Goal: Information Seeking & Learning: Understand process/instructions

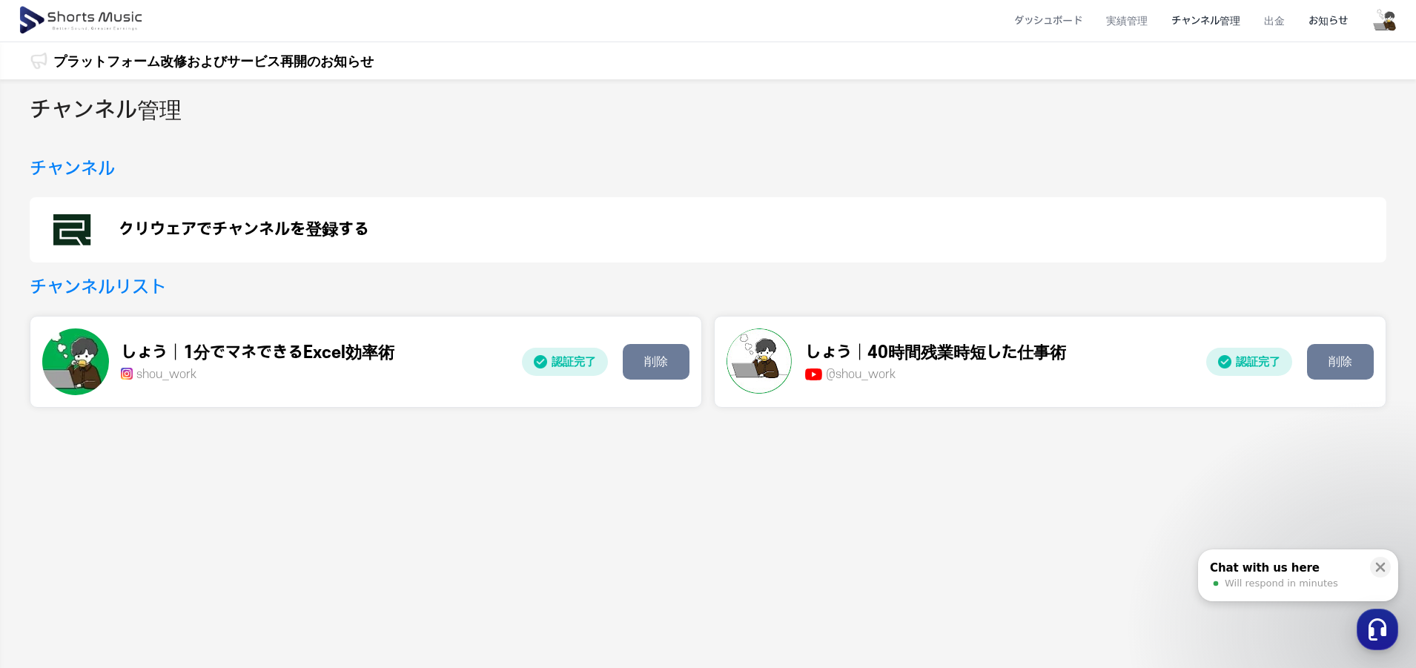
click at [1304, 36] on li "お知らせ" at bounding box center [1328, 20] width 63 height 39
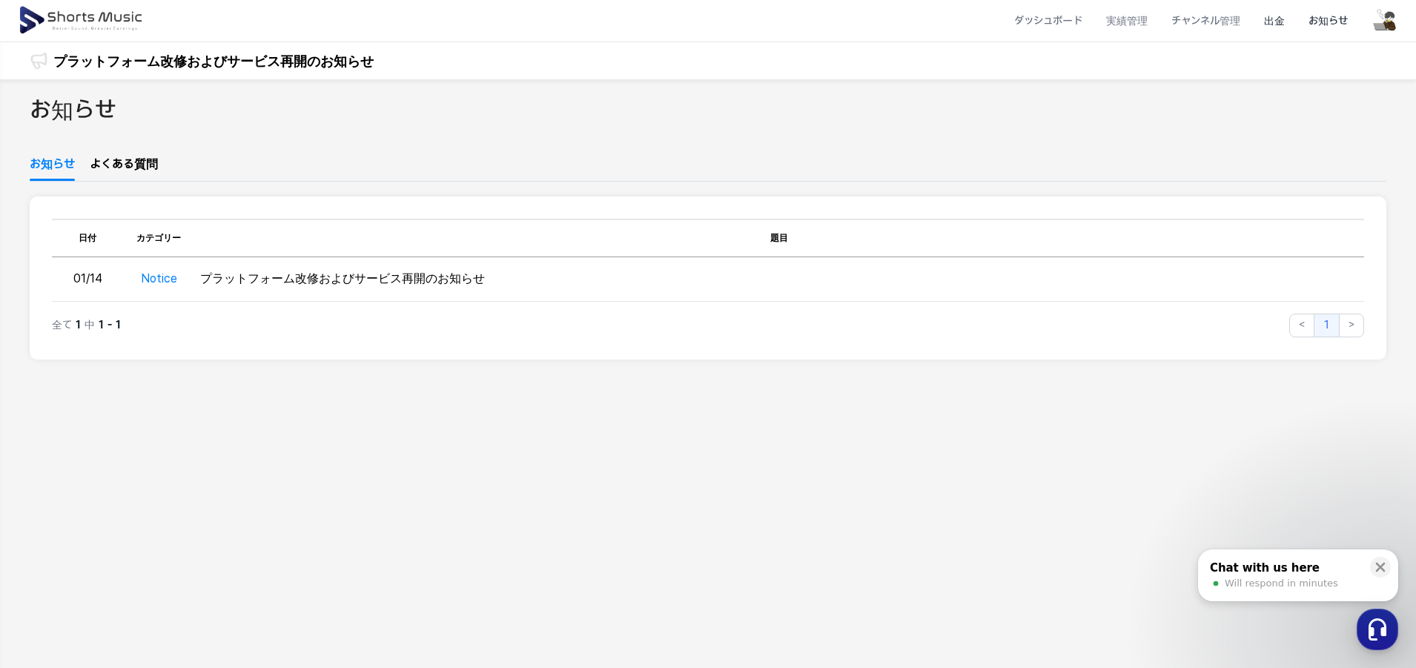
click at [1289, 30] on li "出金" at bounding box center [1274, 20] width 44 height 39
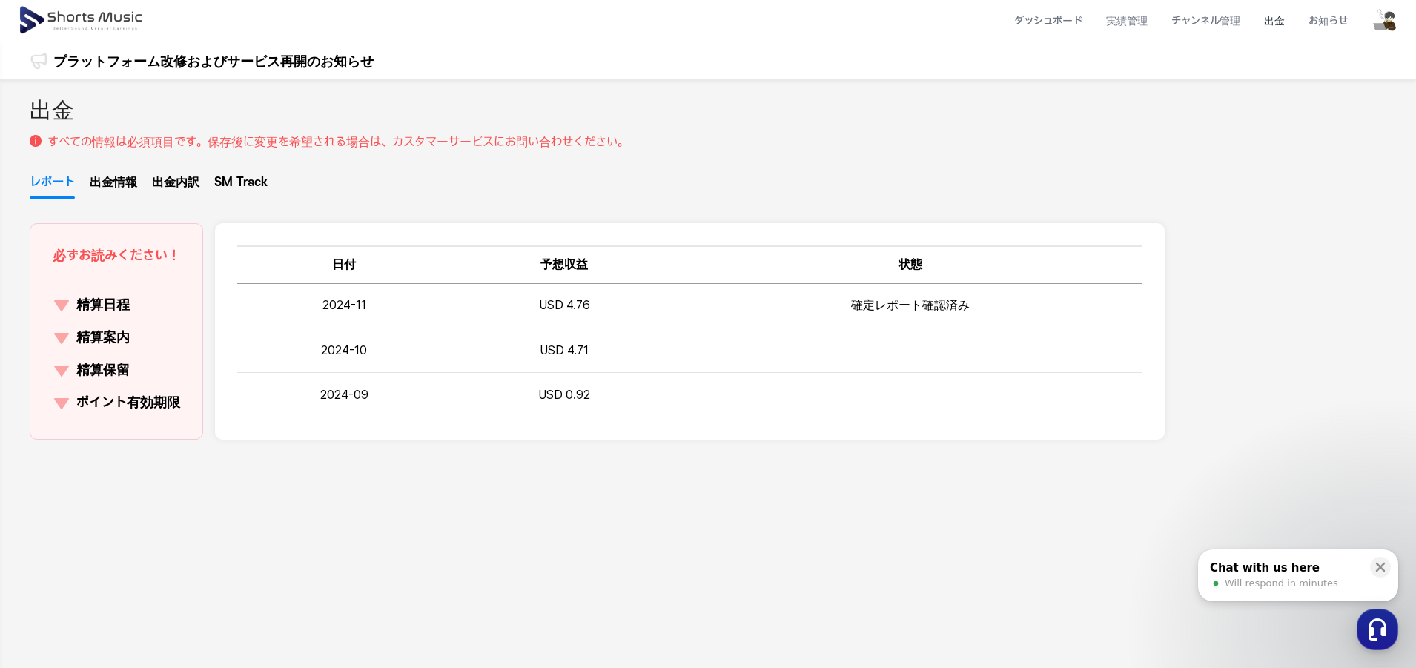
click at [110, 296] on p "精算日程" at bounding box center [102, 305] width 53 height 21
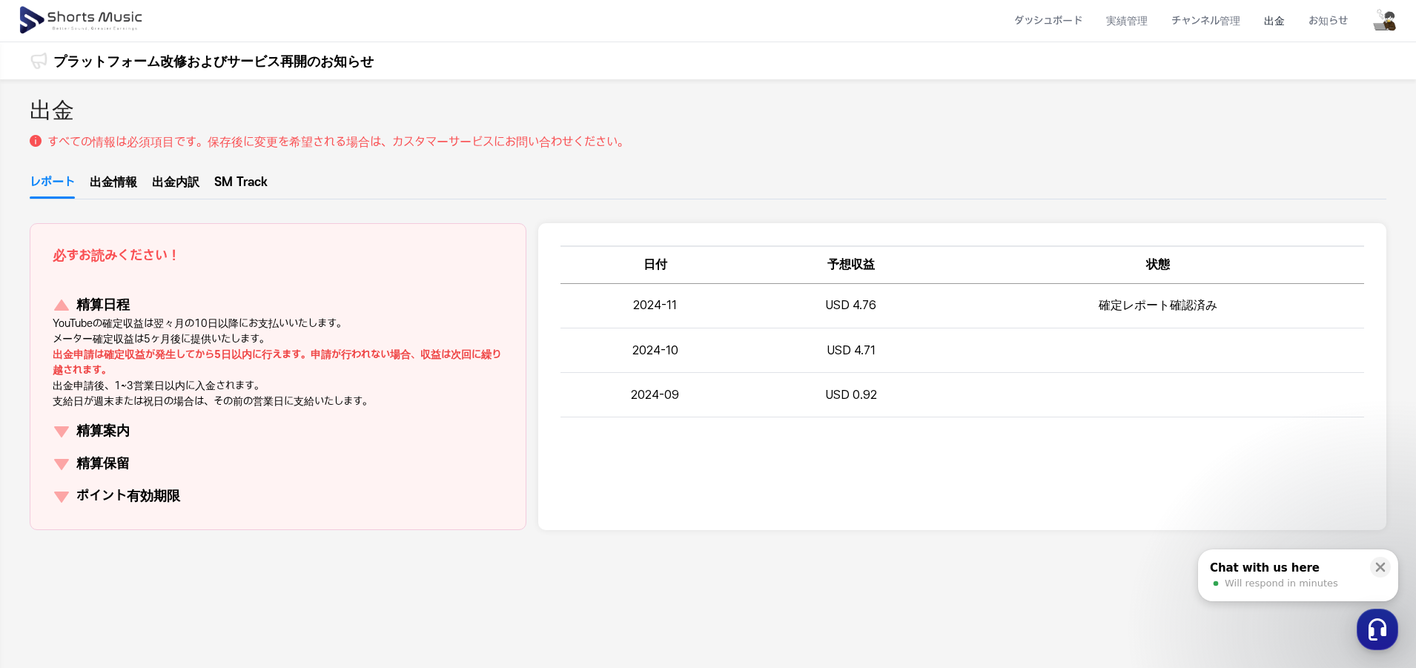
click at [82, 432] on p "精算案内" at bounding box center [102, 431] width 53 height 21
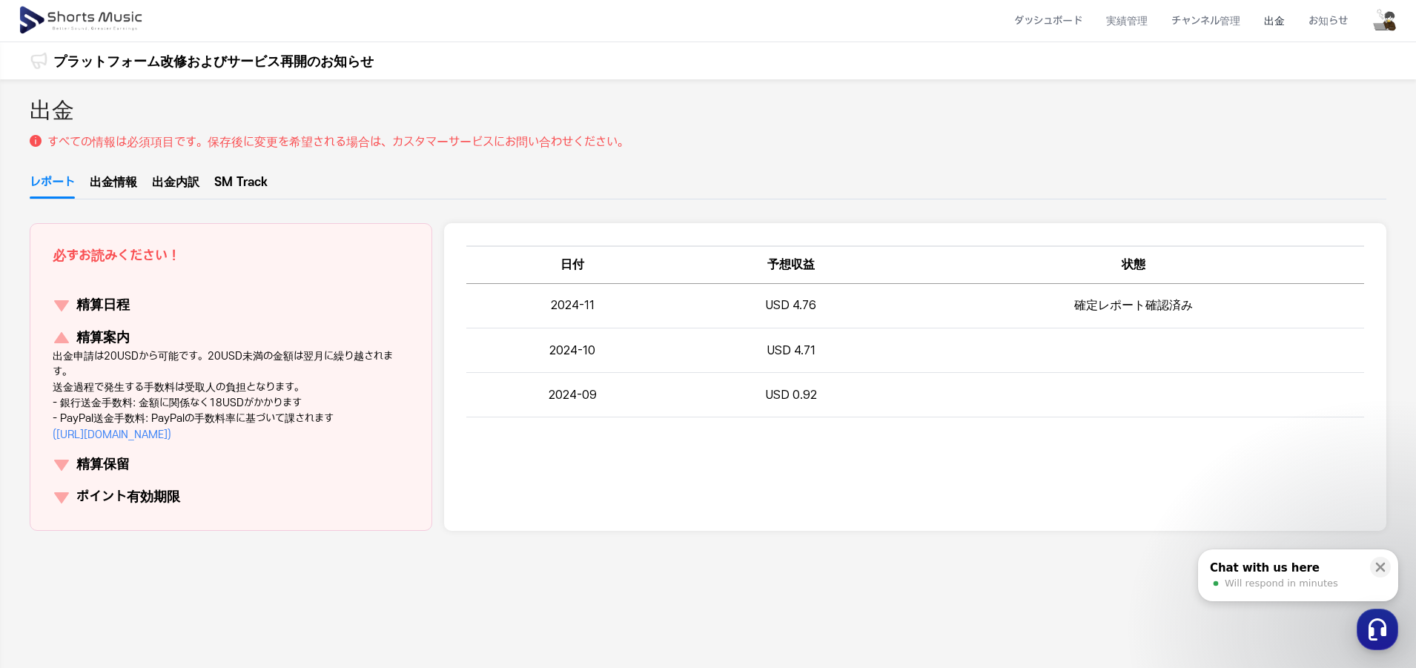
click at [93, 468] on p "精算保留" at bounding box center [102, 465] width 53 height 21
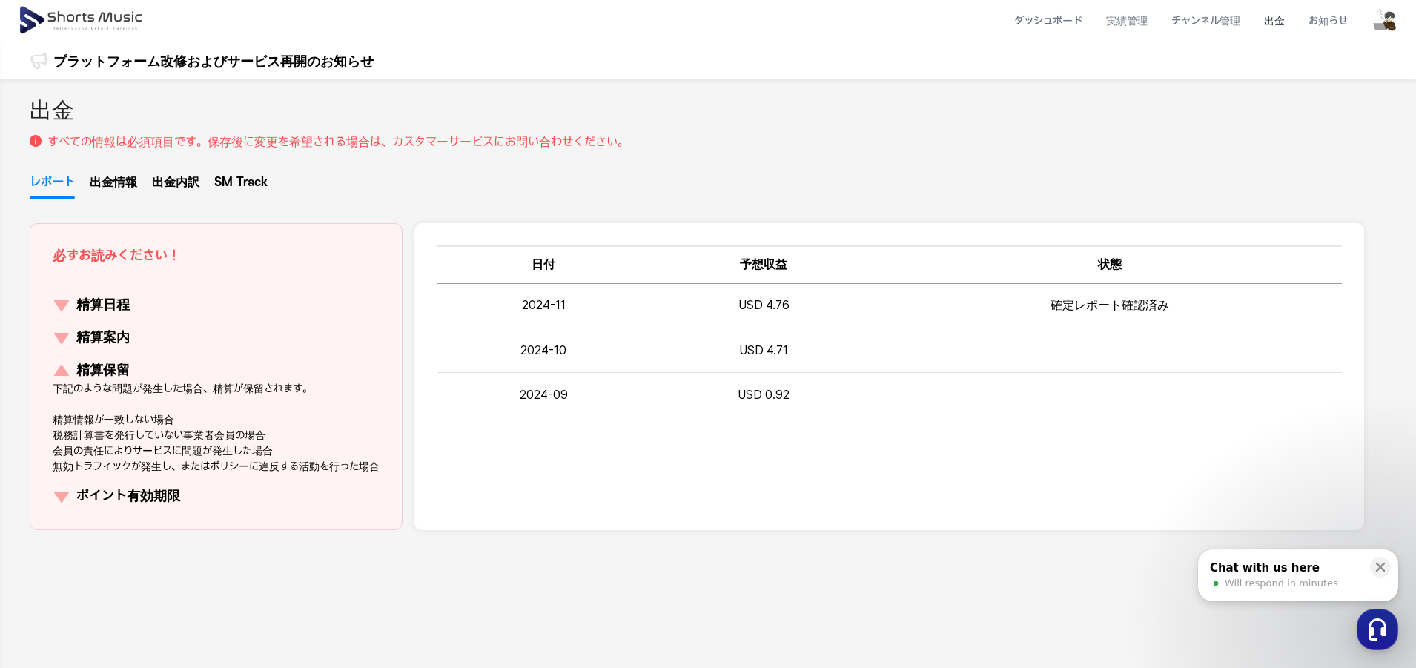
click at [93, 484] on ul "精算日程 精算案内 精算保留 下記のような問題が発生した場合、精算が保留されます。 精算情報が一致しない場合 税務計算書を発行していない事業者会員の場合 会員…" at bounding box center [216, 401] width 327 height 212
click at [94, 494] on p "ポイント有効期限" at bounding box center [128, 496] width 104 height 21
